Goal: Task Accomplishment & Management: Use online tool/utility

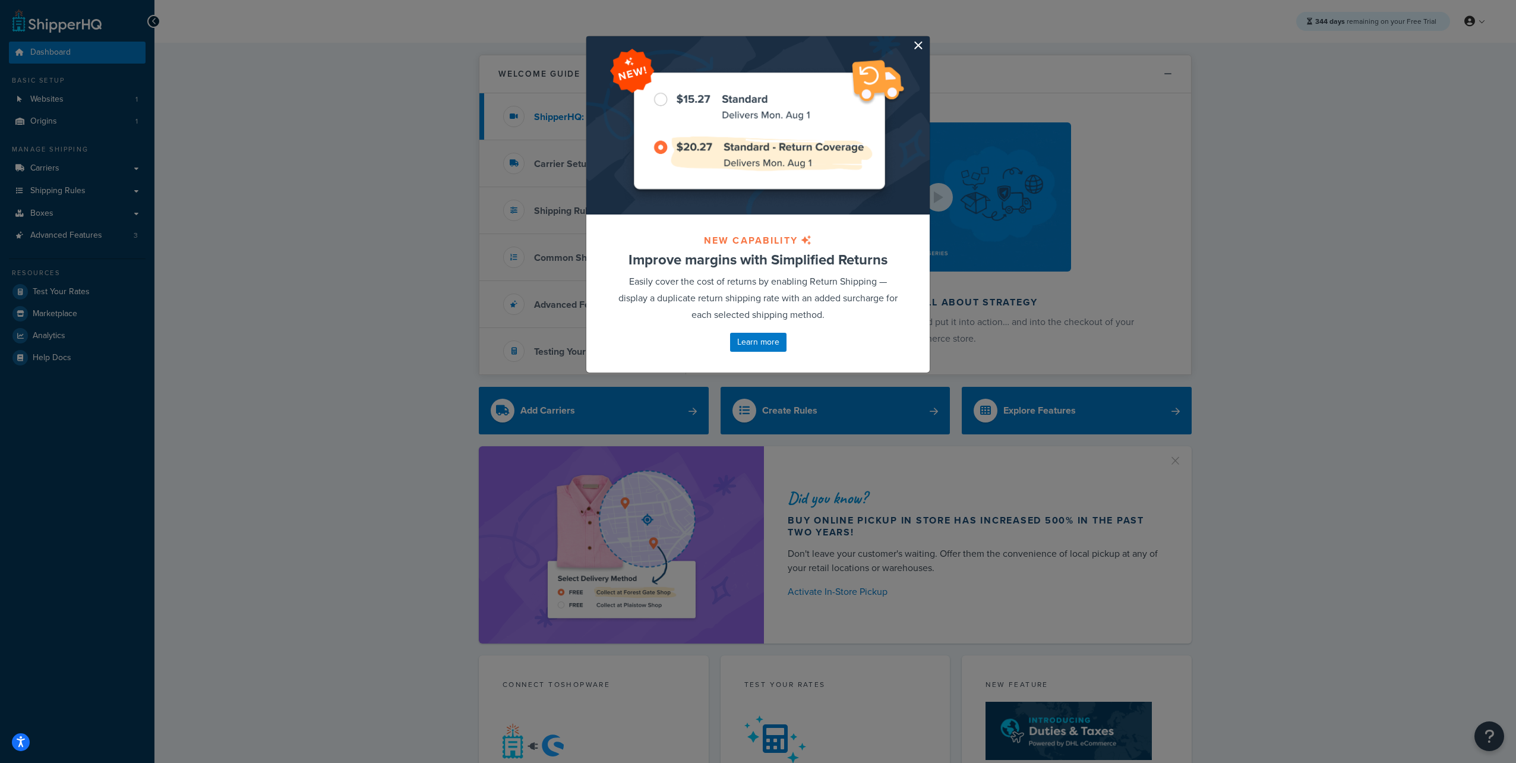
click at [927, 39] on button "button" at bounding box center [928, 37] width 3 height 3
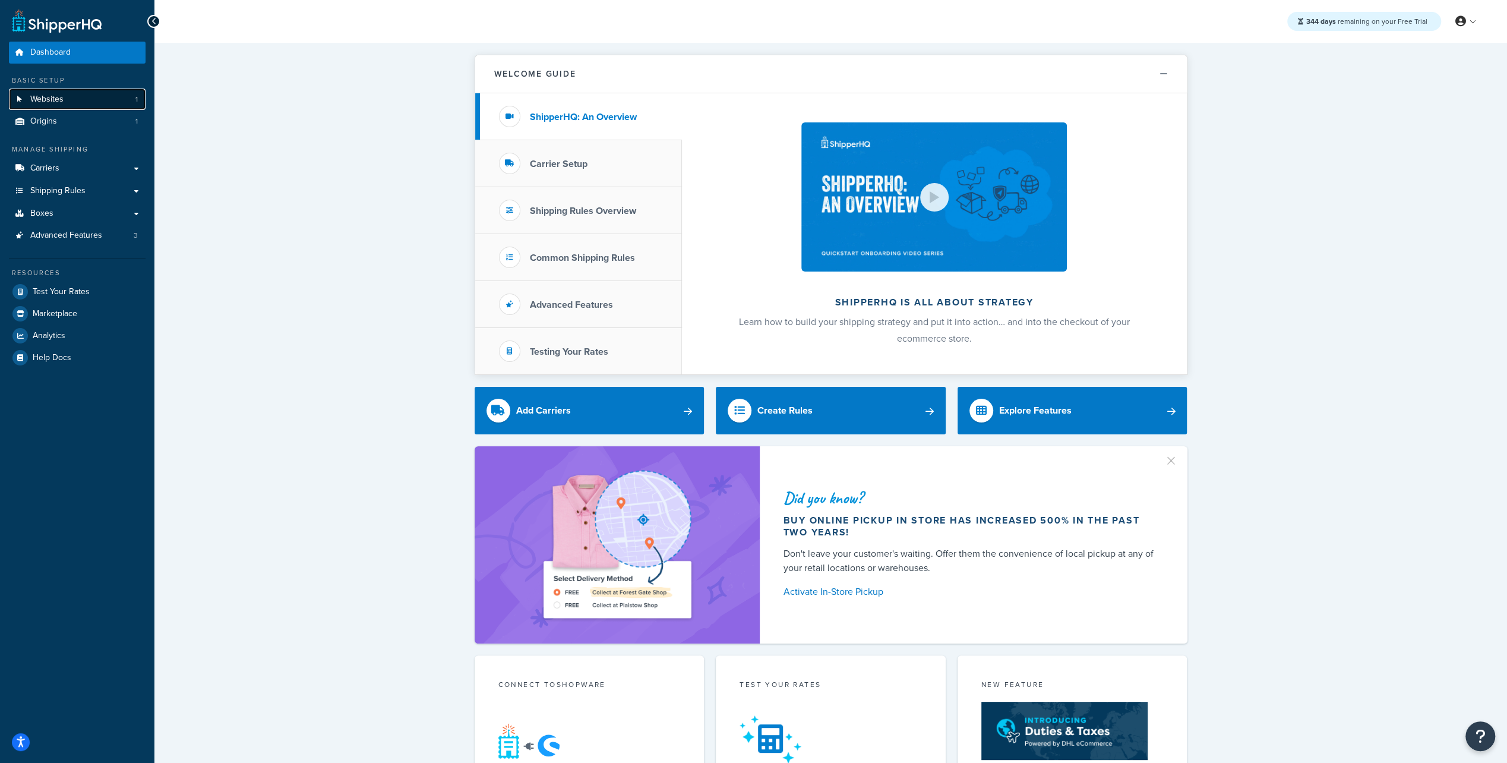
click at [64, 98] on link "Websites 1" at bounding box center [77, 100] width 137 height 22
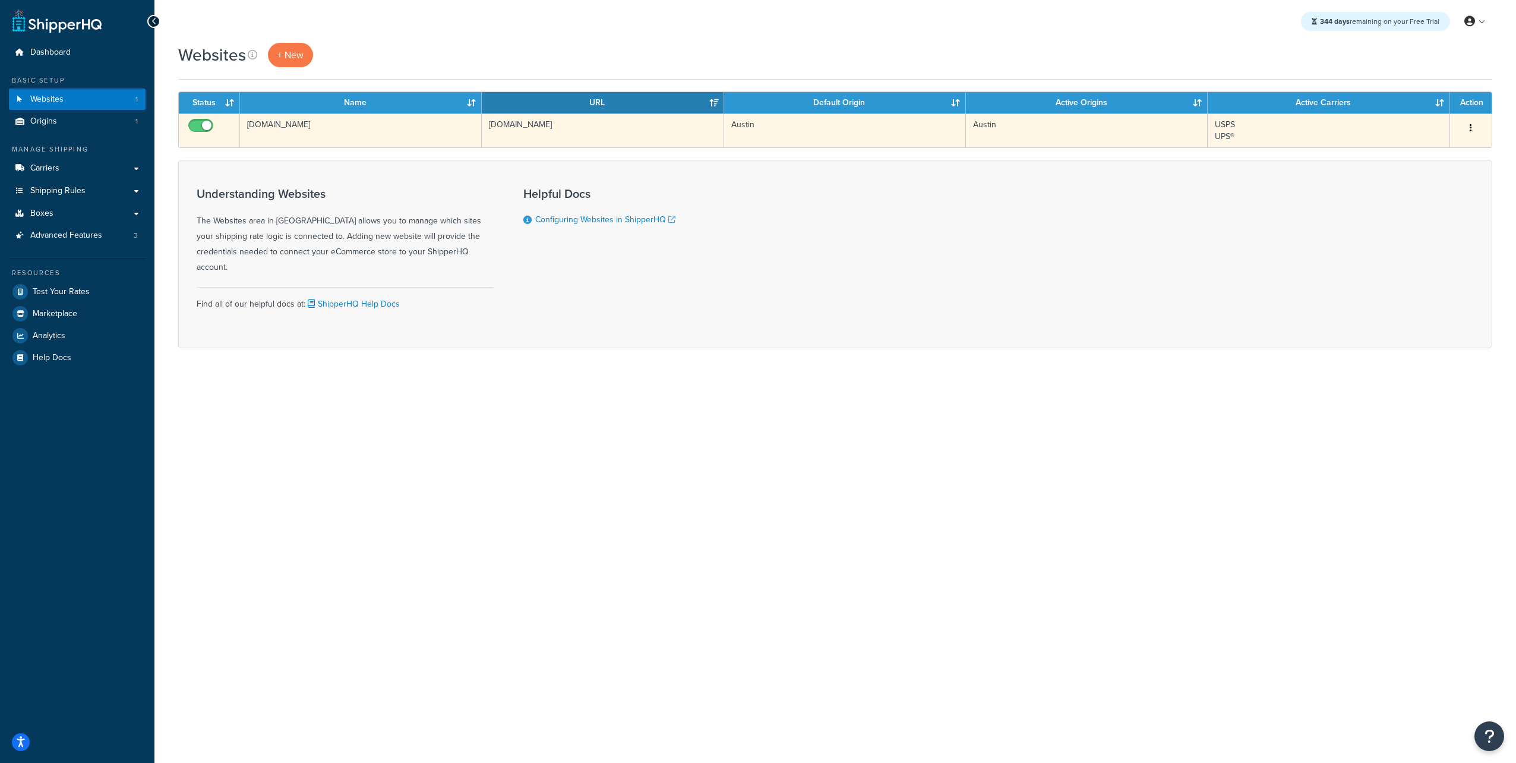
click at [279, 123] on td "[DOMAIN_NAME]" at bounding box center [361, 130] width 242 height 34
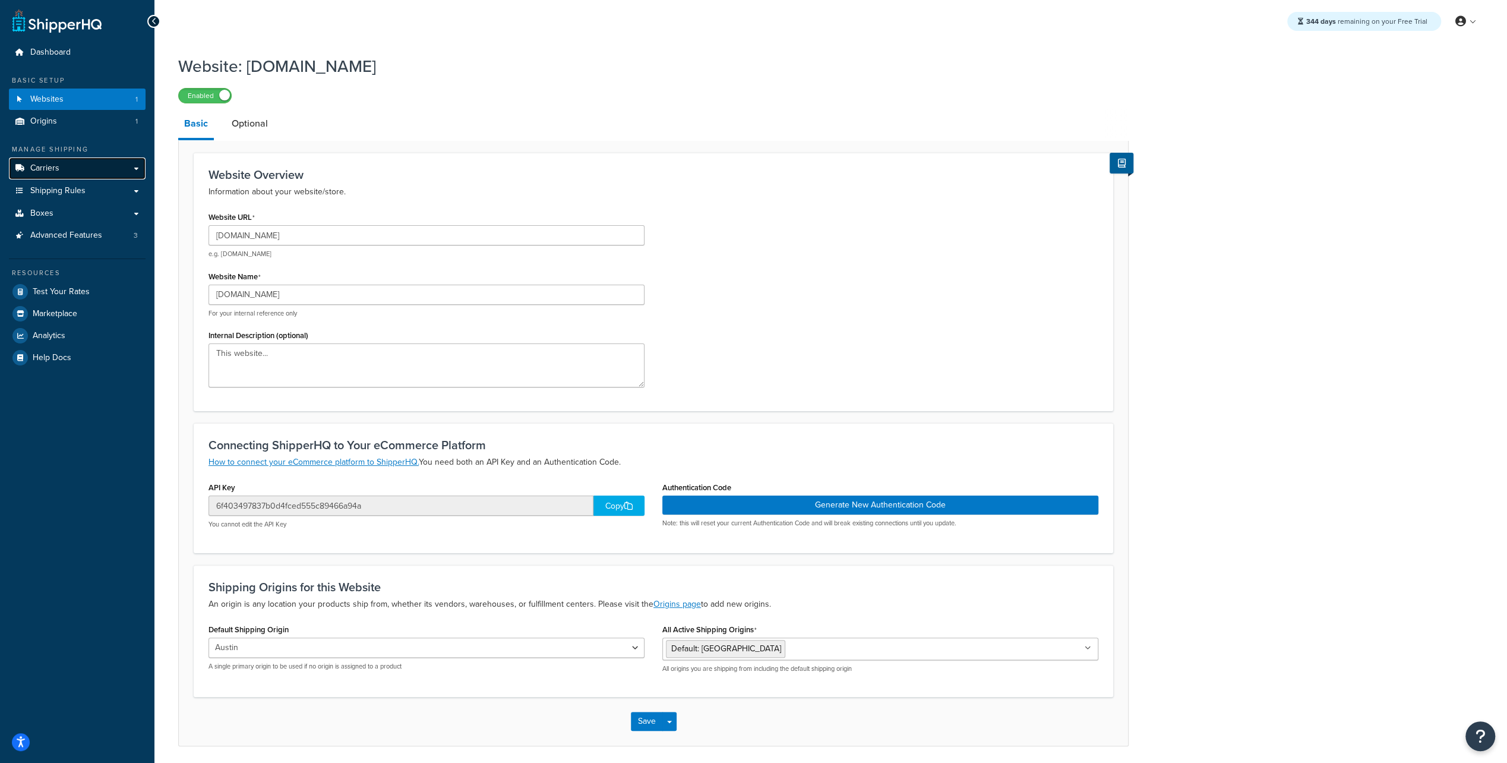
click at [71, 166] on link "Carriers" at bounding box center [77, 168] width 137 height 22
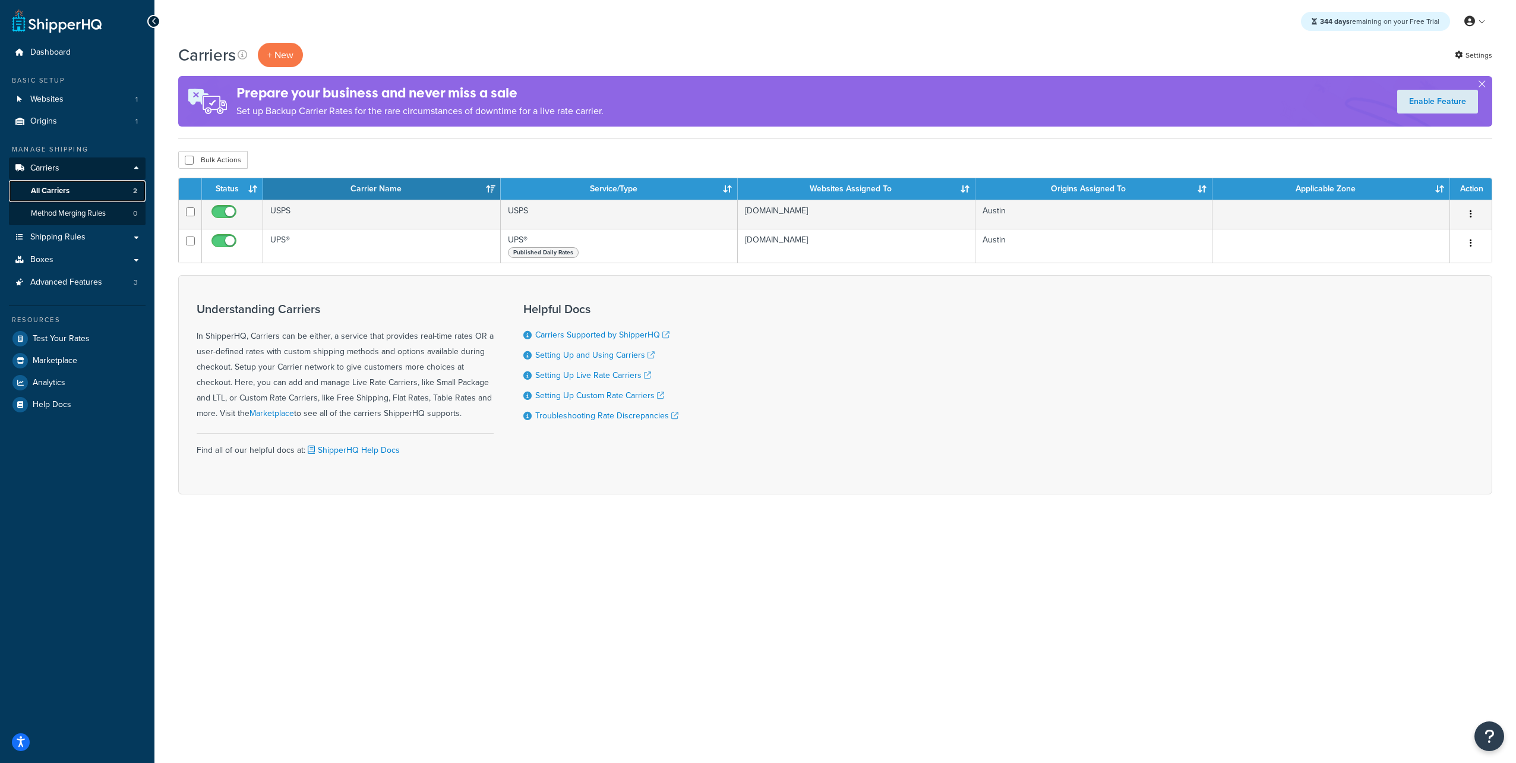
click at [67, 194] on span "All Carriers" at bounding box center [50, 191] width 39 height 10
click at [288, 53] on button "+ New" at bounding box center [280, 55] width 45 height 24
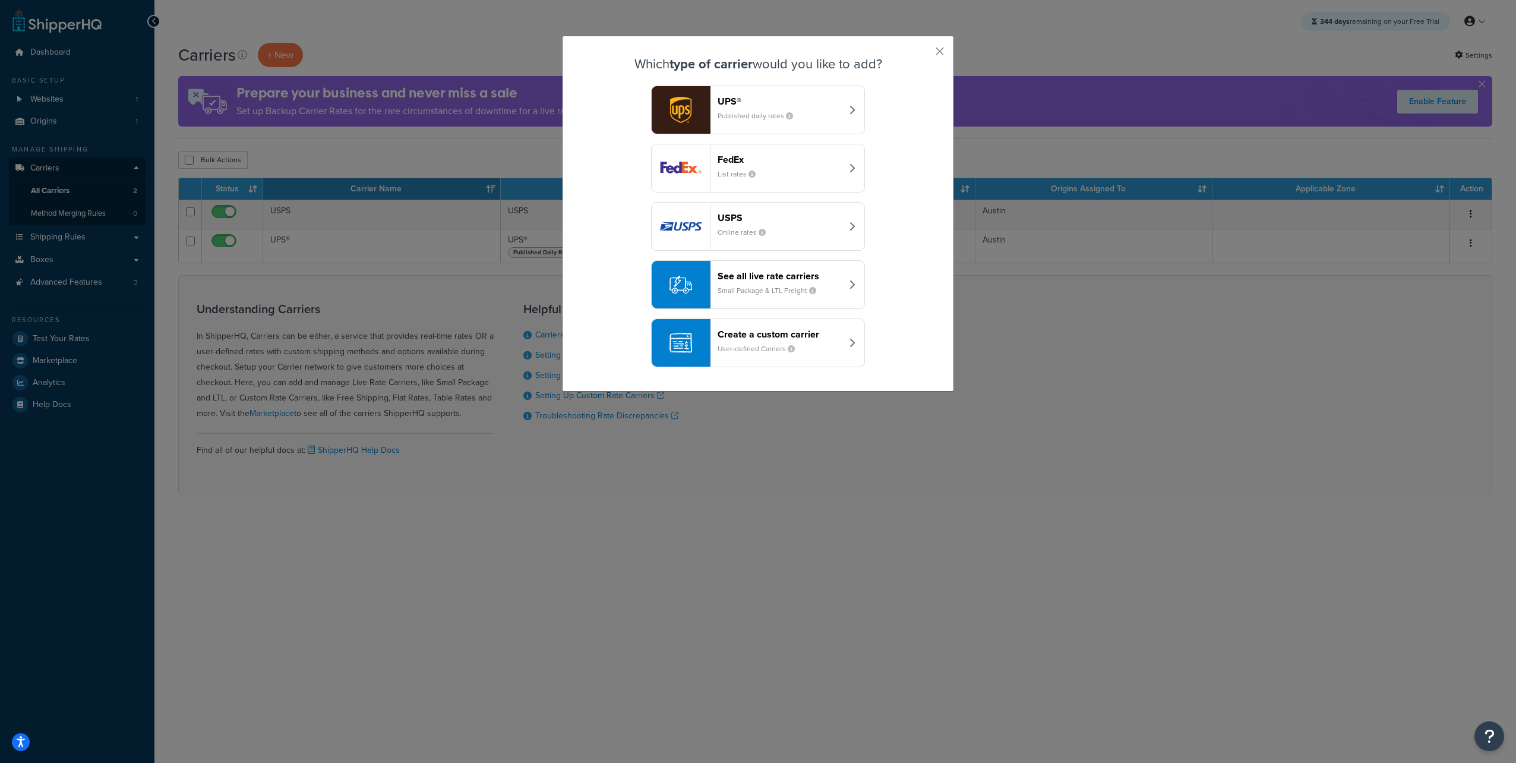
click at [729, 333] on header "Create a custom carrier" at bounding box center [780, 333] width 124 height 11
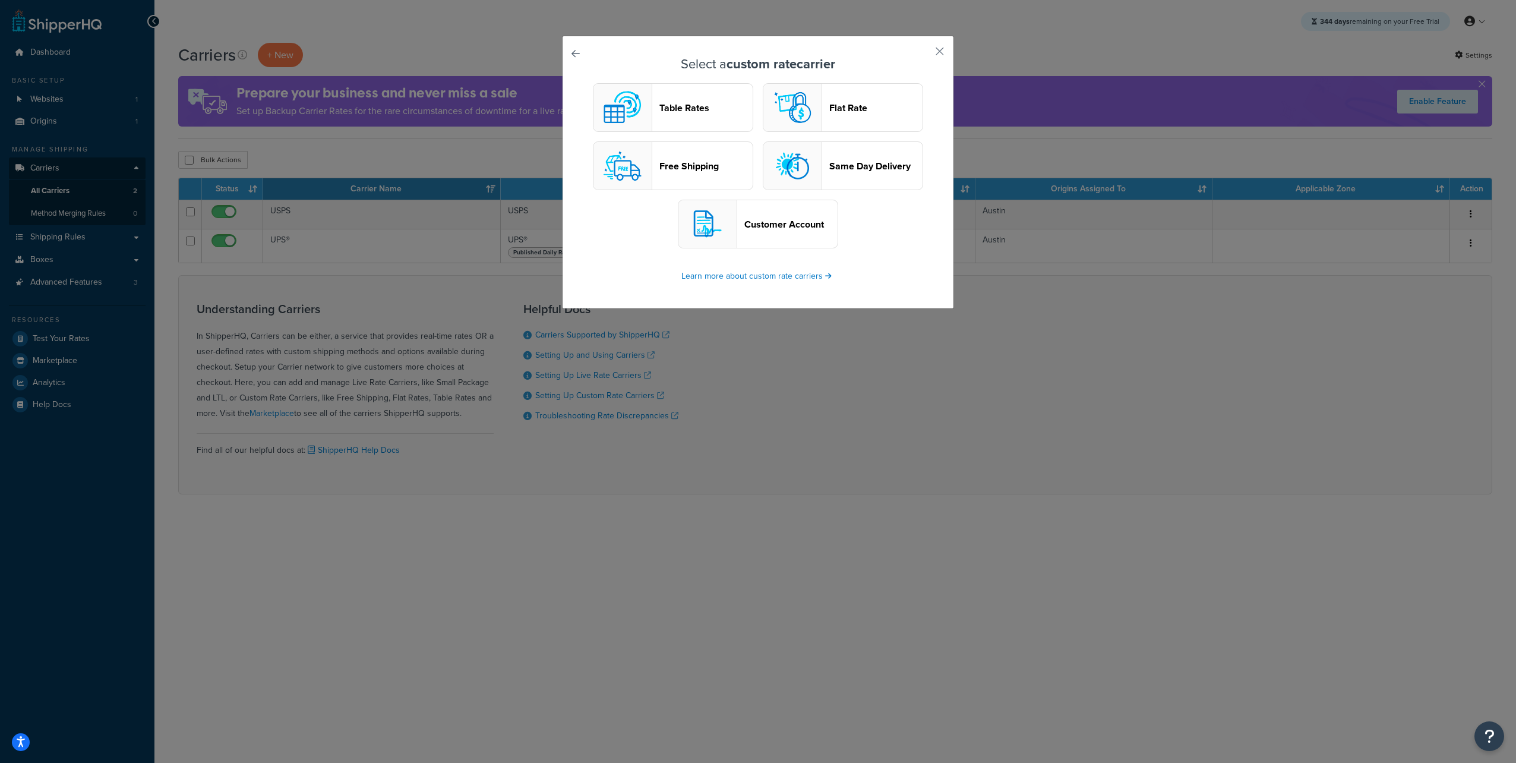
click at [654, 170] on button "Free Shipping" at bounding box center [673, 165] width 160 height 49
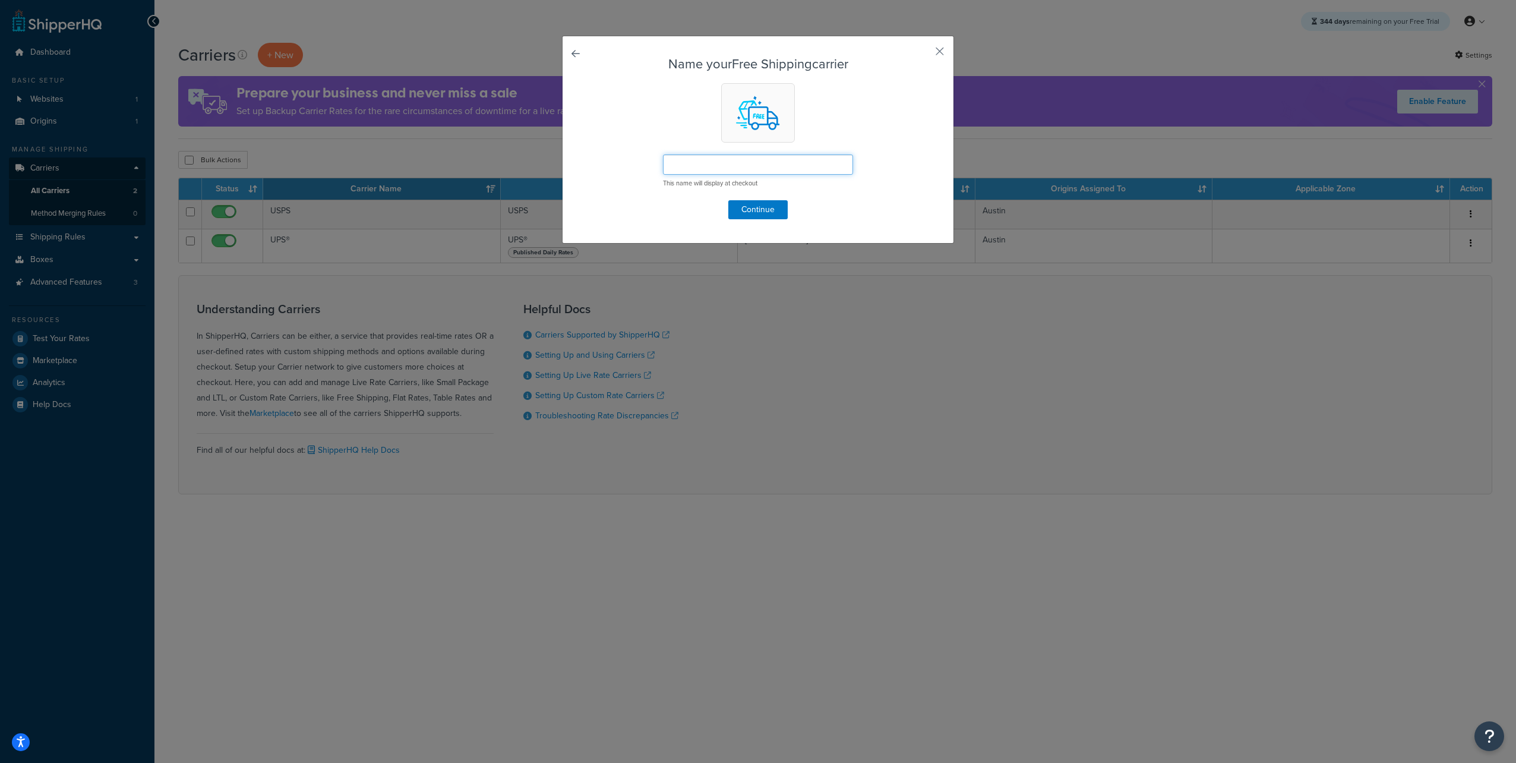
click at [700, 166] on input "text" at bounding box center [758, 164] width 190 height 20
type input "Store Pickup"
click at [767, 214] on button "Continue" at bounding box center [757, 209] width 59 height 19
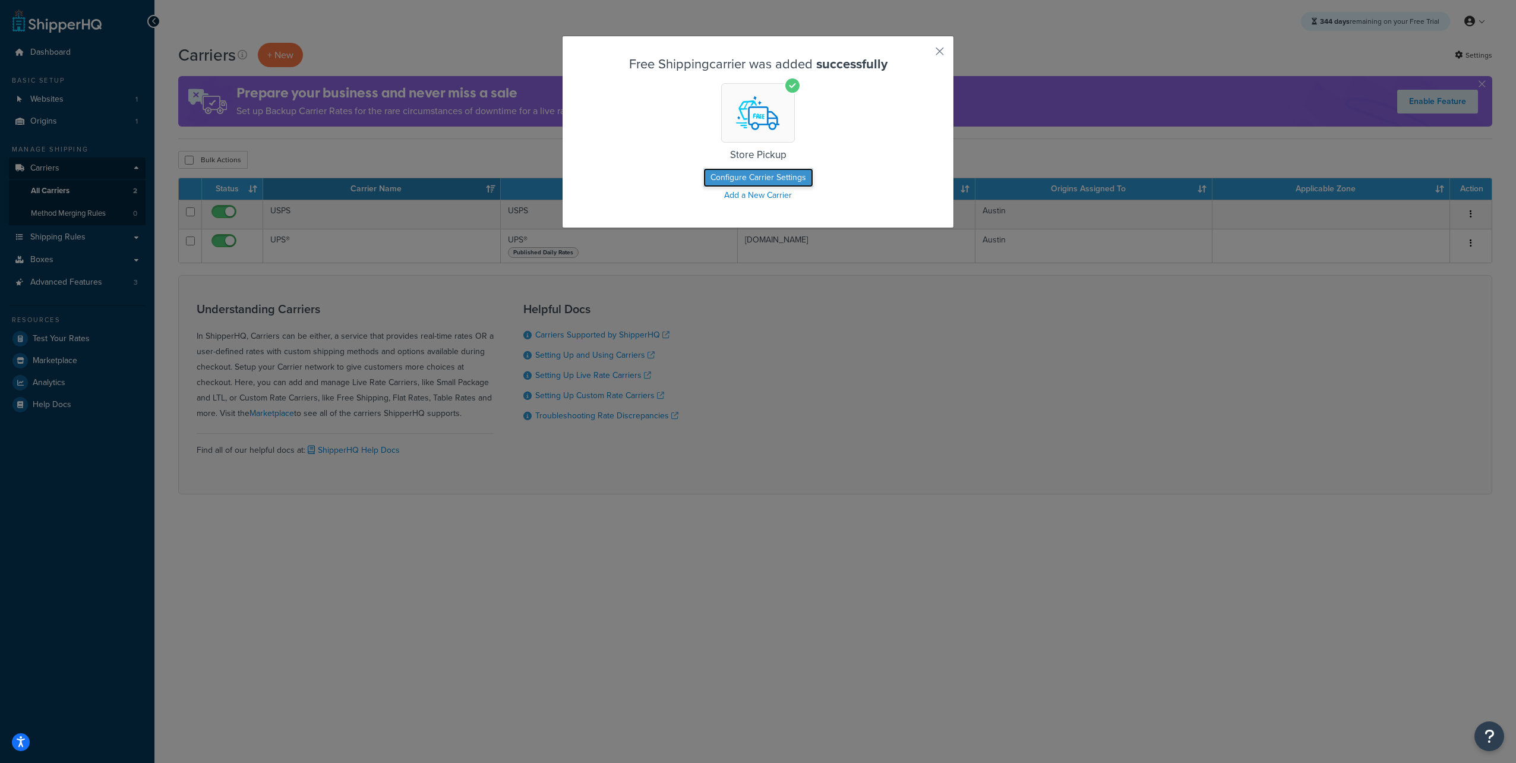
click at [722, 177] on button "Configure Carrier Settings" at bounding box center [758, 177] width 110 height 19
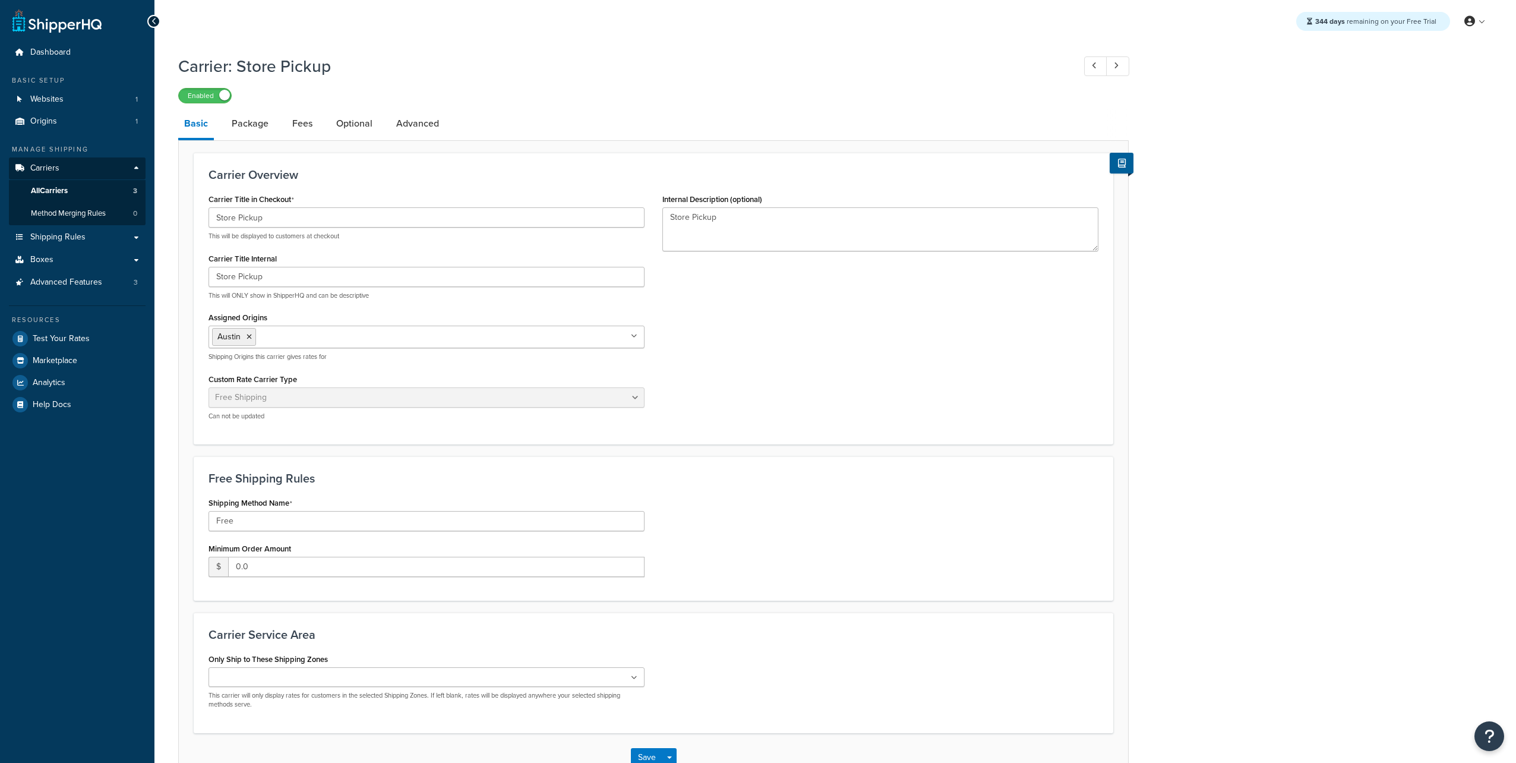
select select "free"
